Goal: Task Accomplishment & Management: Manage account settings

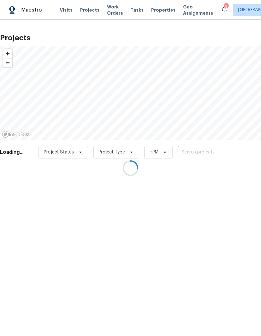
click at [226, 149] on div at bounding box center [130, 168] width 261 height 336
click at [217, 148] on div at bounding box center [130, 168] width 261 height 336
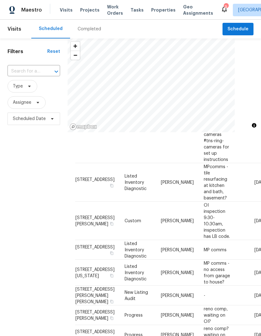
click at [90, 8] on span "Projects" at bounding box center [89, 10] width 19 height 6
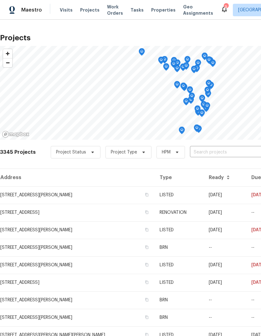
click at [226, 151] on input "text" at bounding box center [226, 153] width 72 height 10
type input "deerpath"
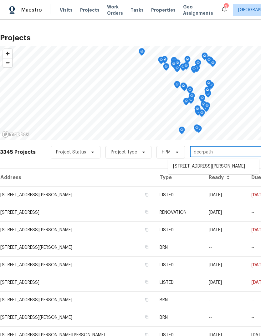
click at [198, 166] on li "[STREET_ADDRESS][PERSON_NAME]" at bounding box center [213, 166] width 91 height 10
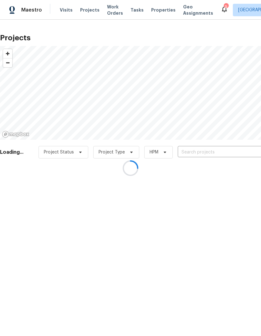
type input "[STREET_ADDRESS][PERSON_NAME]"
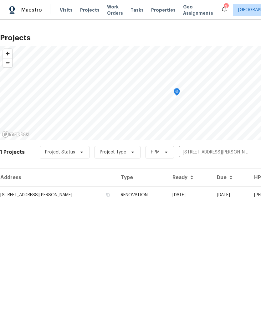
click at [82, 197] on td "[STREET_ADDRESS][PERSON_NAME]" at bounding box center [58, 195] width 116 height 18
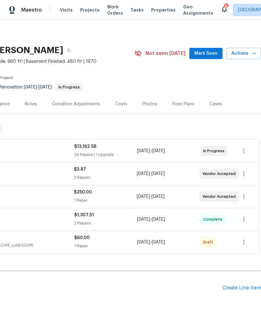
scroll to position [0, 93]
click at [212, 53] on span "Mark Seen" at bounding box center [205, 54] width 23 height 8
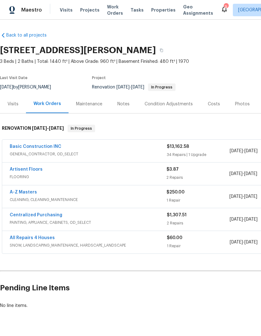
scroll to position [0, 0]
click at [125, 107] on div "Notes" at bounding box center [123, 104] width 12 height 6
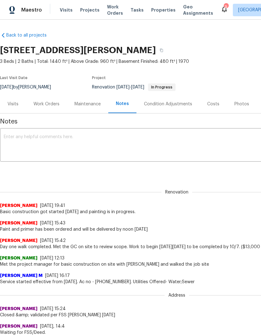
click at [63, 146] on textarea at bounding box center [177, 146] width 346 height 22
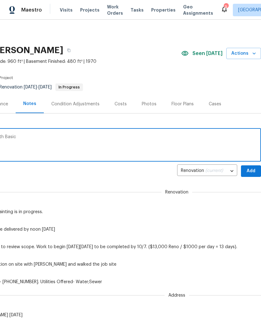
scroll to position [0, 93]
type textarea "Reassigning job due to lack of progress with Basic"
click at [252, 166] on button "Add" at bounding box center [251, 172] width 20 height 12
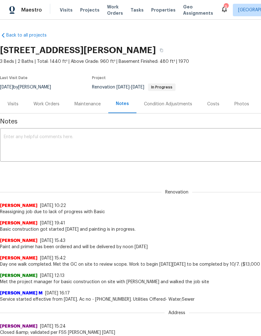
scroll to position [0, 0]
click at [51, 106] on div "Work Orders" at bounding box center [46, 104] width 26 height 6
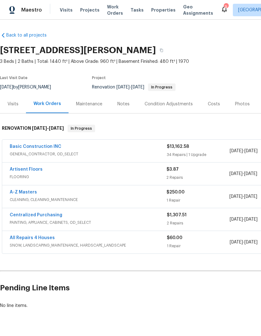
click at [46, 148] on link "Basic Construction INC" at bounding box center [36, 147] width 52 height 4
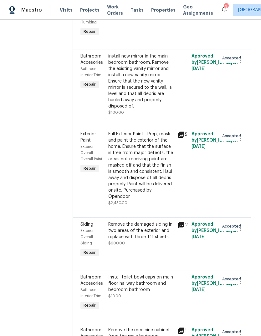
scroll to position [1632, 0]
click at [178, 222] on icon at bounding box center [181, 225] width 6 height 6
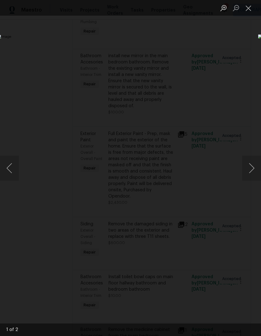
click at [250, 170] on button "Next image" at bounding box center [251, 168] width 19 height 25
click at [249, 10] on button "Close lightbox" at bounding box center [248, 8] width 13 height 11
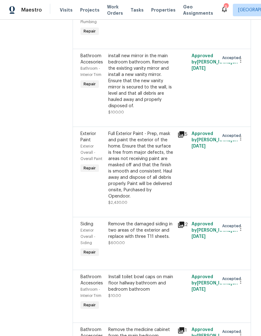
click at [178, 222] on icon at bounding box center [181, 225] width 6 height 6
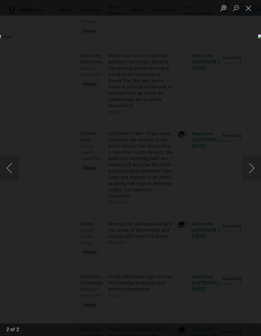
click at [248, 167] on button "Next image" at bounding box center [251, 168] width 19 height 25
click at [248, 172] on button "Next image" at bounding box center [251, 168] width 19 height 25
click at [247, 12] on button "Close lightbox" at bounding box center [248, 8] width 13 height 11
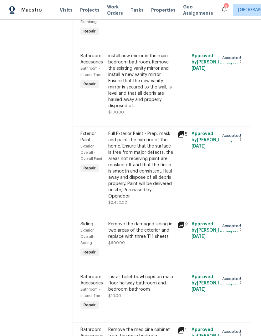
click at [178, 222] on icon at bounding box center [181, 225] width 6 height 6
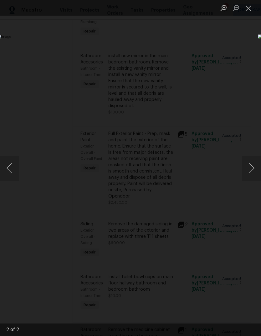
click at [253, 172] on button "Next image" at bounding box center [251, 168] width 19 height 25
click at [250, 12] on button "Close lightbox" at bounding box center [248, 8] width 13 height 11
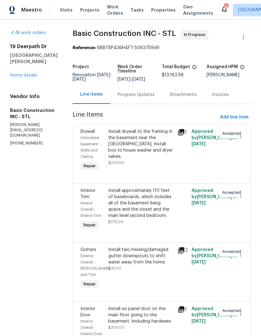
scroll to position [0, 0]
click at [34, 78] on link "Home details" at bounding box center [23, 75] width 27 height 4
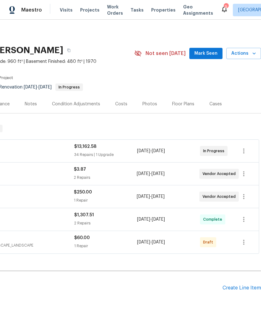
scroll to position [0, 93]
click at [244, 150] on icon "button" at bounding box center [243, 151] width 1 height 5
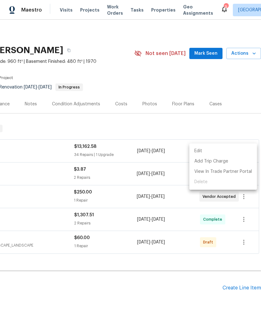
click at [222, 149] on li "Edit" at bounding box center [223, 151] width 68 height 10
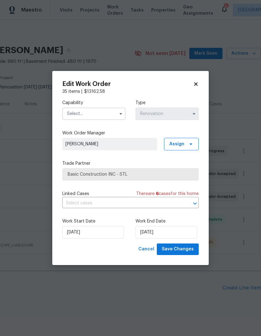
click at [107, 112] on input "text" at bounding box center [93, 114] width 63 height 13
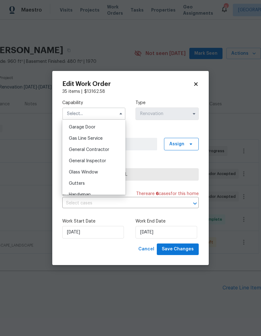
scroll to position [280, 0]
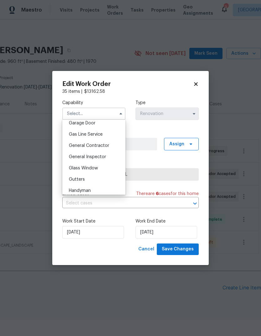
click at [113, 147] on div "General Contractor" at bounding box center [94, 145] width 60 height 11
type input "General Contractor"
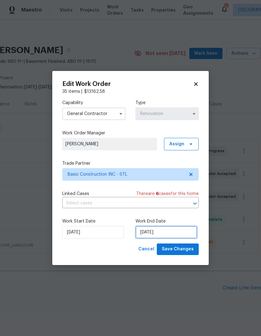
click at [172, 236] on input "10/7/2025" at bounding box center [166, 232] width 62 height 13
select select "9"
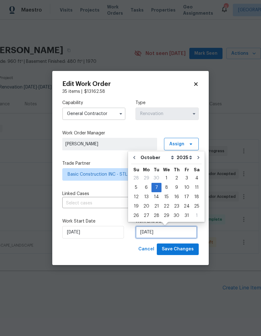
scroll to position [5, 0]
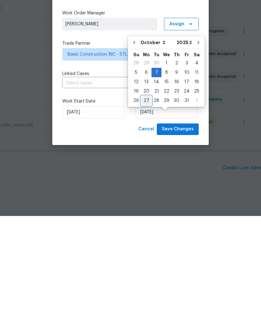
click at [145, 217] on div "27" at bounding box center [146, 221] width 10 height 9
type input "[DATE]"
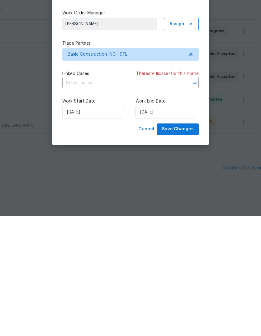
scroll to position [15, 0]
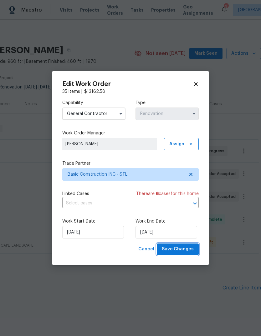
click at [188, 255] on button "Save Changes" at bounding box center [178, 250] width 42 height 12
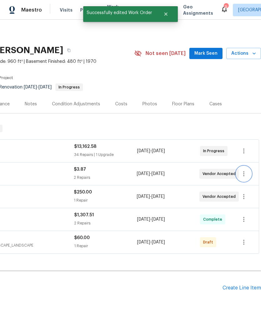
click at [246, 170] on icon "button" at bounding box center [244, 174] width 8 height 8
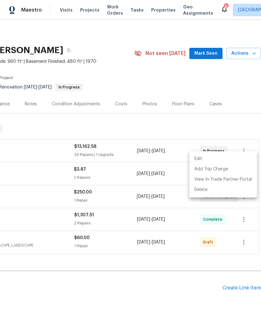
click at [225, 159] on li "Edit" at bounding box center [223, 159] width 68 height 10
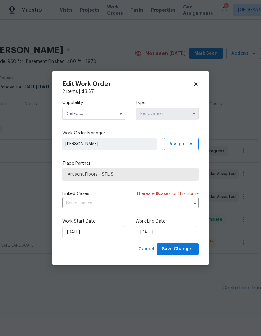
click at [103, 111] on input "text" at bounding box center [93, 114] width 63 height 13
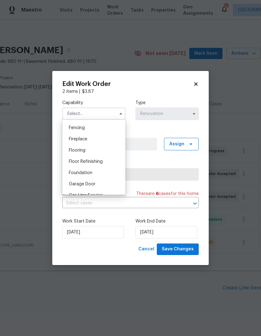
scroll to position [220, 0]
click at [105, 148] on div "Flooring" at bounding box center [94, 150] width 60 height 11
type input "Flooring"
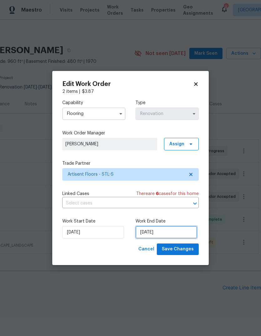
click at [181, 234] on input "10/8/2025" at bounding box center [166, 232] width 62 height 13
select select "9"
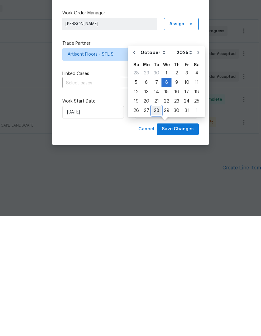
click at [154, 227] on div "28" at bounding box center [156, 231] width 10 height 9
type input "[DATE]"
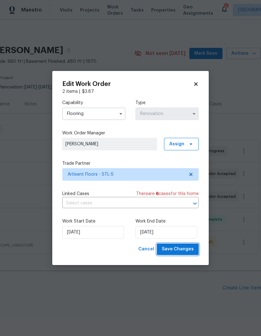
click at [192, 251] on span "Save Changes" at bounding box center [178, 250] width 32 height 8
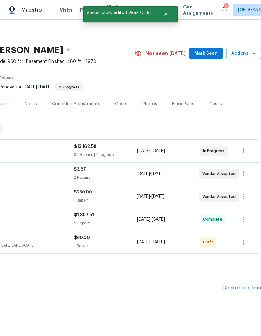
scroll to position [0, 93]
click at [247, 193] on icon "button" at bounding box center [244, 197] width 8 height 8
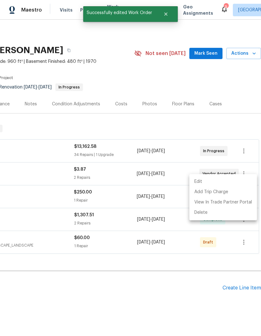
click at [226, 183] on li "Edit" at bounding box center [223, 182] width 68 height 10
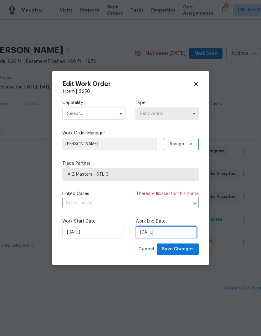
click at [182, 231] on input "10/9/2025" at bounding box center [166, 232] width 62 height 13
select select "9"
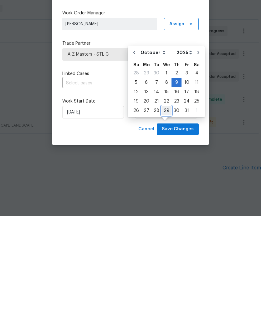
click at [168, 227] on div "29" at bounding box center [166, 231] width 10 height 9
type input "[DATE]"
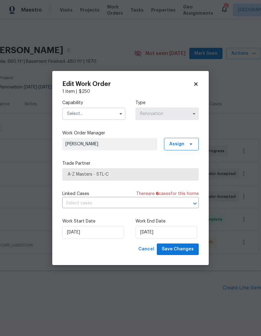
click at [107, 113] on input "text" at bounding box center [93, 114] width 63 height 13
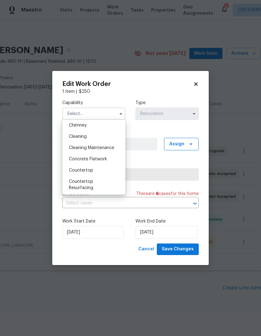
scroll to position [73, 0]
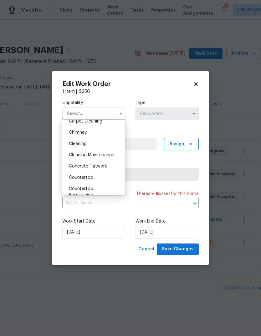
click at [107, 147] on div "Cleaning" at bounding box center [94, 143] width 60 height 11
type input "Cleaning"
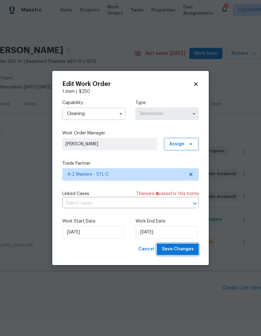
click at [187, 248] on span "Save Changes" at bounding box center [178, 250] width 32 height 8
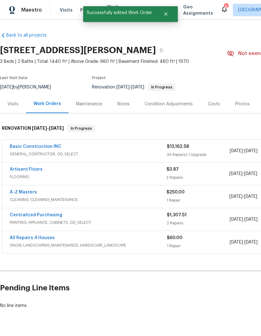
scroll to position [0, 0]
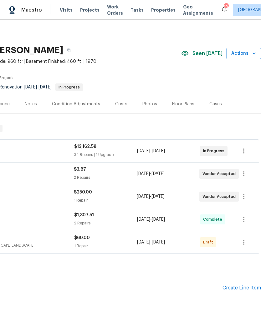
scroll to position [0, 93]
click at [248, 151] on icon "button" at bounding box center [244, 151] width 8 height 8
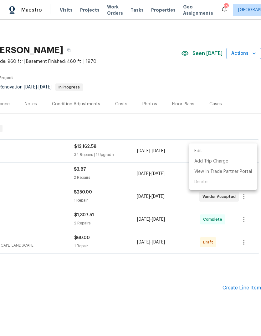
click at [232, 151] on li "Edit" at bounding box center [223, 151] width 68 height 10
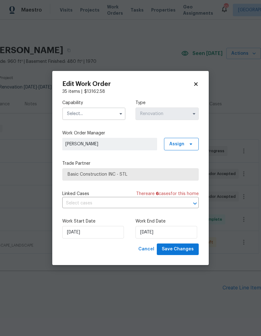
click at [103, 110] on input "text" at bounding box center [93, 114] width 63 height 13
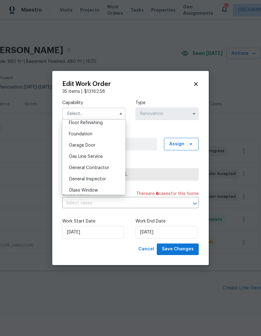
scroll to position [269, 0]
click at [111, 156] on div "General Contractor" at bounding box center [94, 156] width 60 height 11
type input "General Contractor"
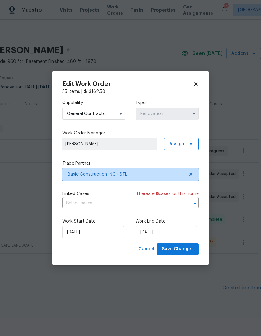
click at [149, 174] on span "Basic Construction INC - STL" at bounding box center [126, 174] width 117 height 6
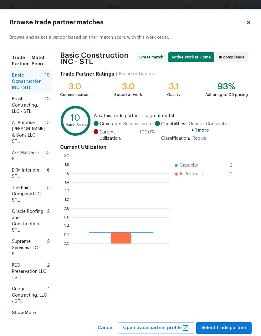
scroll to position [88, 97]
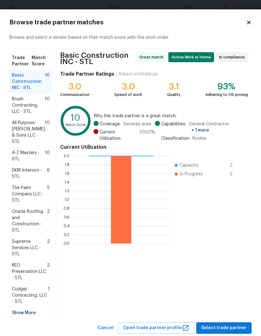
click at [33, 288] on span "Cudgel Contracting, LLC - STL" at bounding box center [30, 295] width 36 height 19
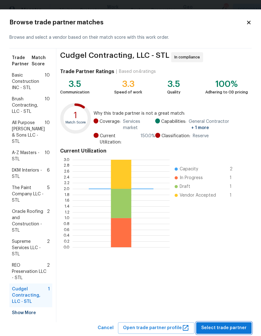
click at [229, 324] on span "Select trade partner" at bounding box center [223, 328] width 45 height 8
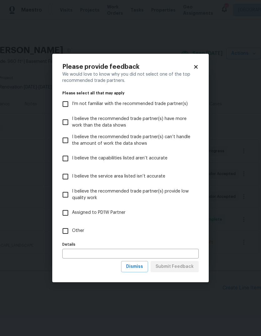
click at [64, 232] on input "Other" at bounding box center [65, 231] width 13 height 13
checkbox input "true"
click at [181, 273] on button "Submit Feedback" at bounding box center [175, 267] width 48 height 12
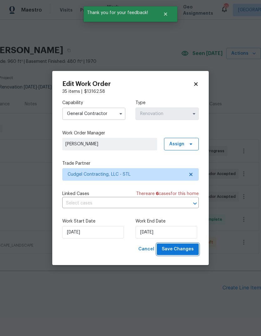
click at [189, 251] on span "Save Changes" at bounding box center [178, 250] width 32 height 8
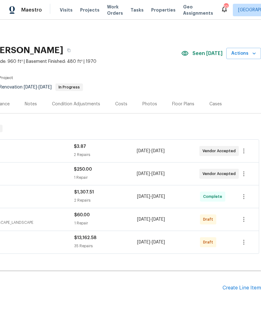
scroll to position [0, 93]
click at [242, 243] on icon "button" at bounding box center [244, 243] width 8 height 8
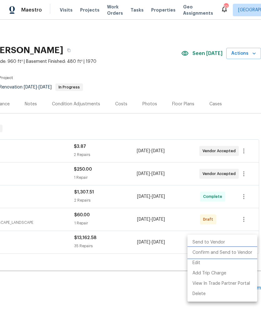
click at [241, 257] on li "Confirm and Send to Vendor" at bounding box center [222, 253] width 70 height 10
click at [150, 296] on div at bounding box center [130, 168] width 261 height 336
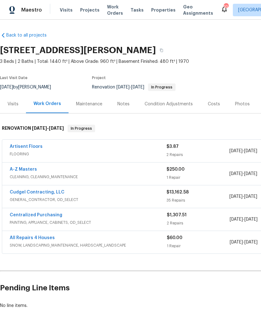
scroll to position [0, 0]
click at [126, 105] on div "Notes" at bounding box center [123, 104] width 12 height 6
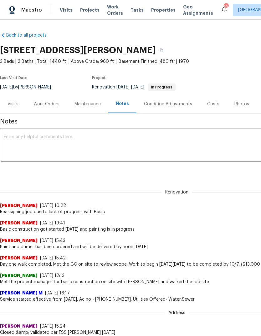
click at [104, 150] on textarea at bounding box center [177, 146] width 346 height 22
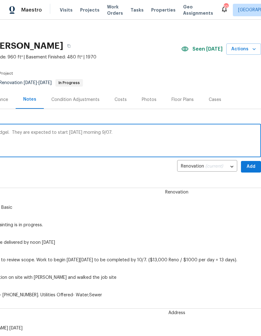
scroll to position [5, 93]
type textarea "The work order has been reassigned to Cudgel. They are expected to start [DATE]…"
click at [248, 168] on span "Add" at bounding box center [251, 167] width 10 height 8
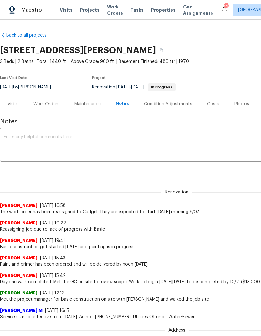
scroll to position [0, 0]
